Goal: Information Seeking & Learning: Learn about a topic

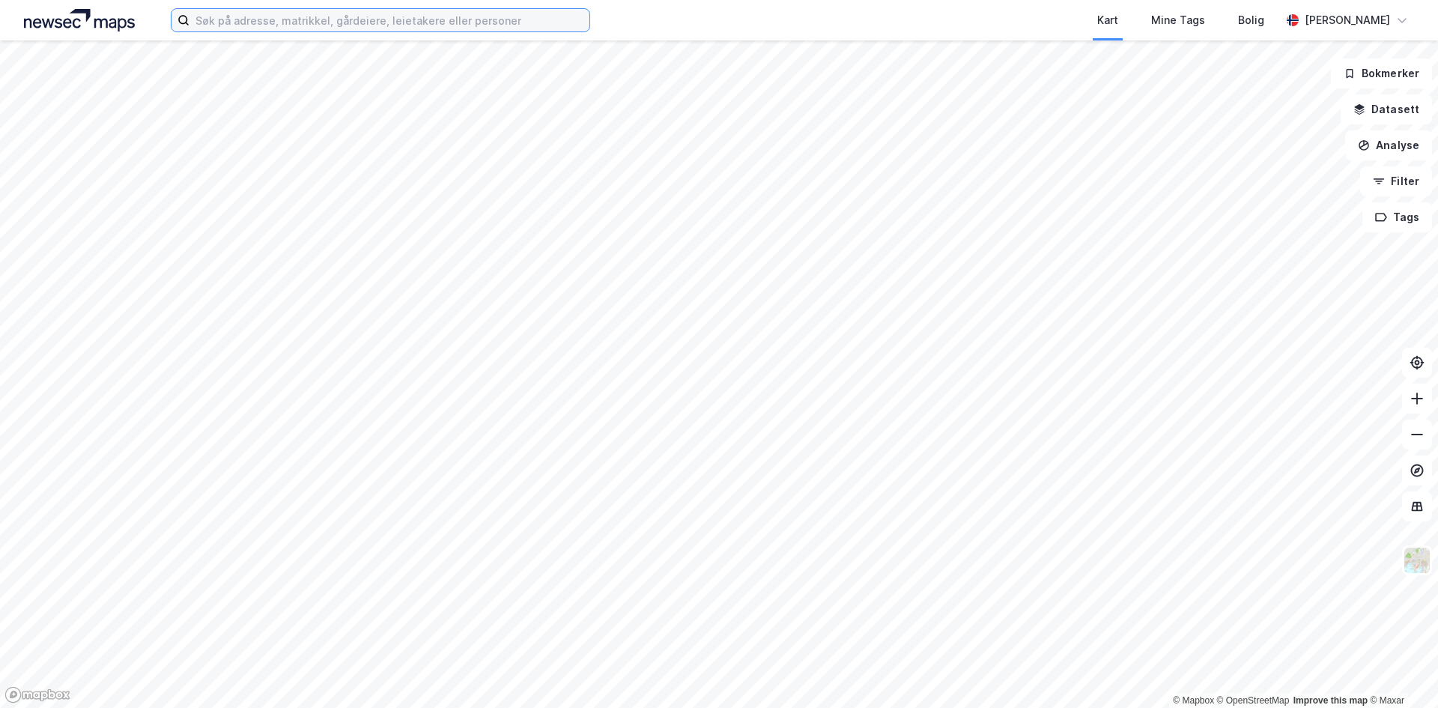
click at [336, 22] on input at bounding box center [390, 20] width 400 height 22
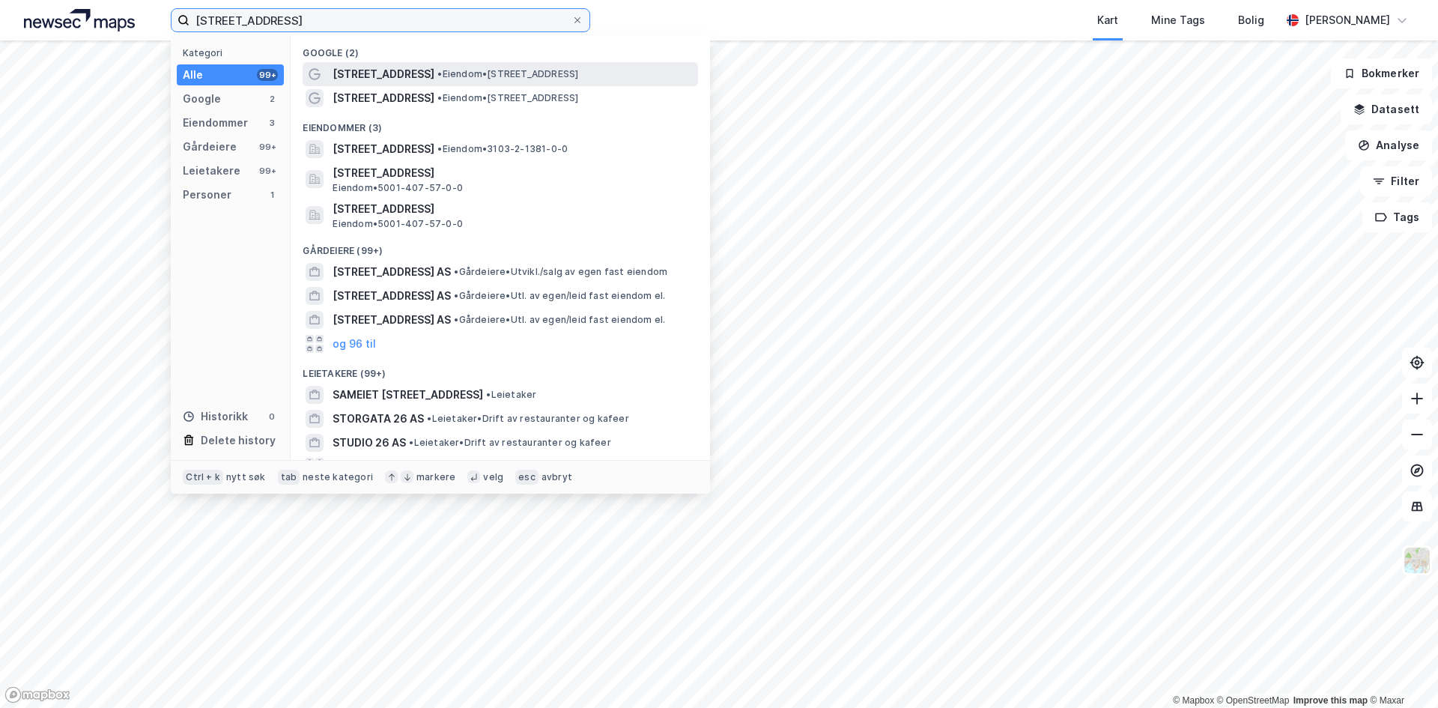
type input "[STREET_ADDRESS]"
click at [375, 71] on span "[STREET_ADDRESS]" at bounding box center [384, 74] width 102 height 18
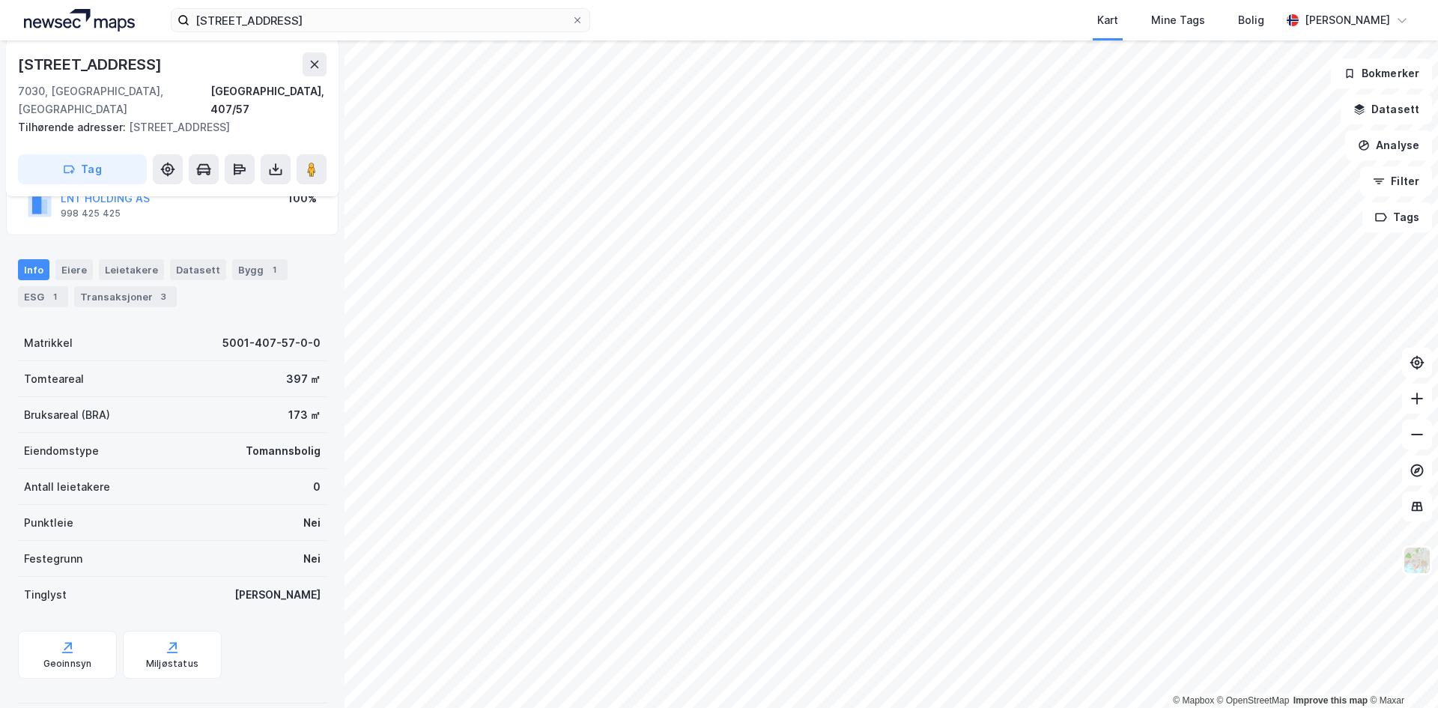
scroll to position [197, 0]
click at [248, 258] on div "Bygg 1" at bounding box center [259, 268] width 55 height 21
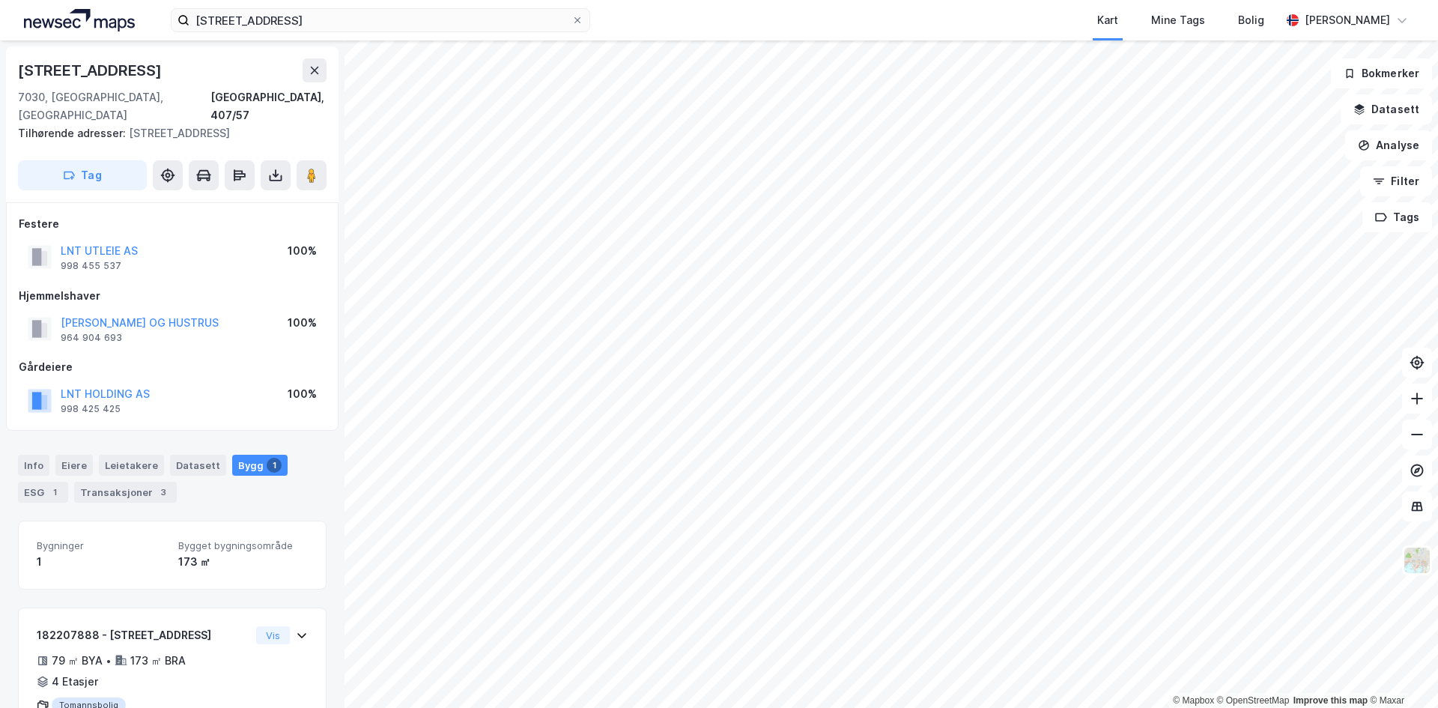
scroll to position [49, 0]
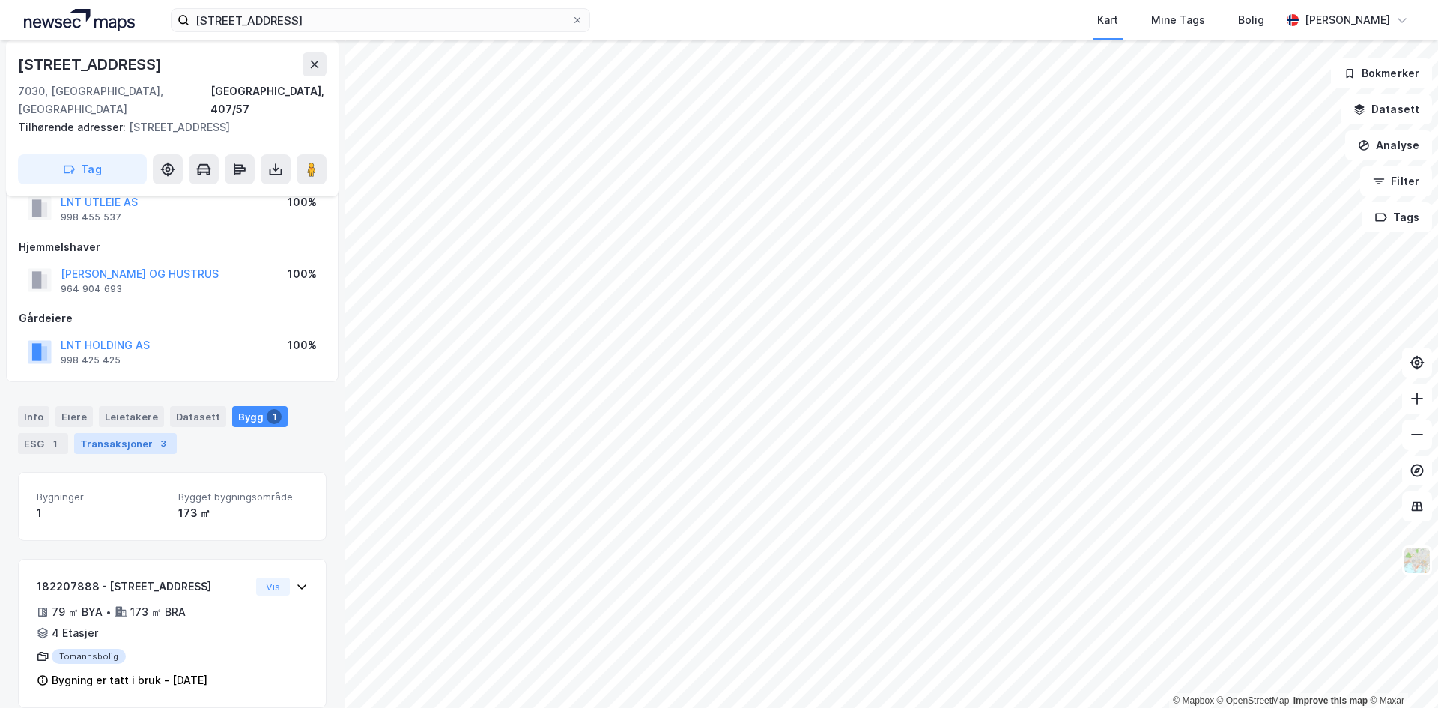
click at [129, 433] on div "Transaksjoner 3" at bounding box center [125, 443] width 103 height 21
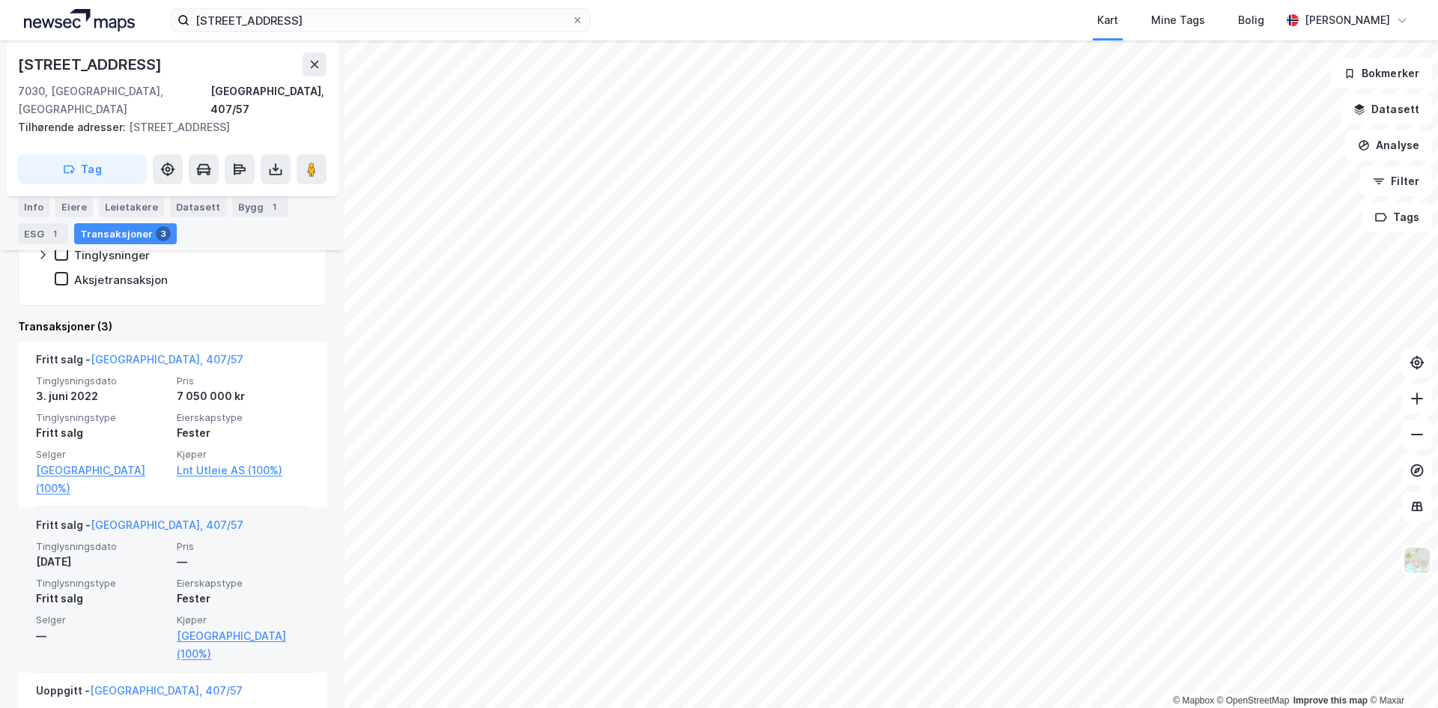
scroll to position [422, 0]
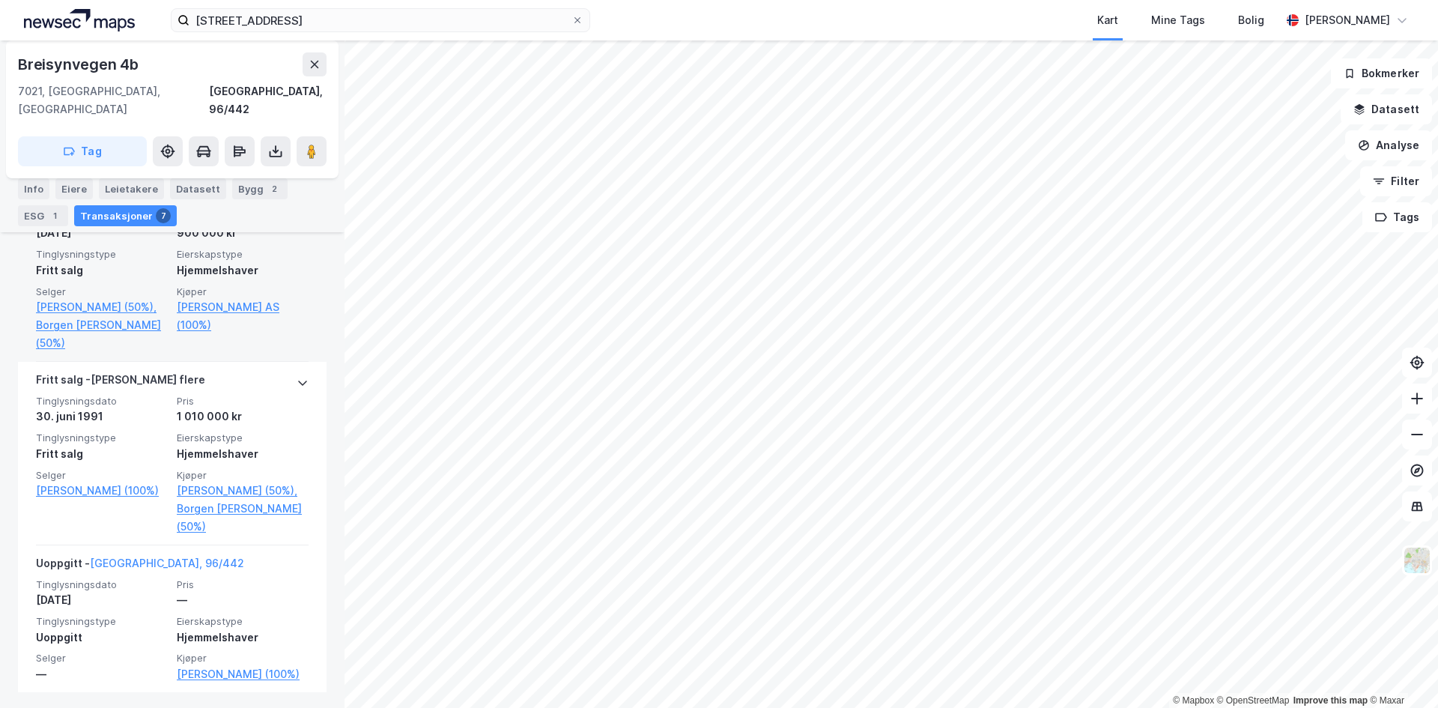
scroll to position [1133, 0]
